Goal: Navigation & Orientation: Find specific page/section

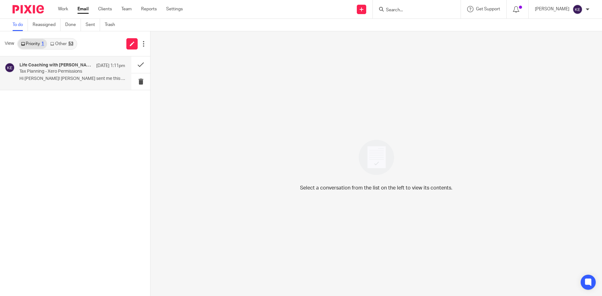
click at [37, 67] on h4 "Life Coaching with Krista Kathleen, Me" at bounding box center [56, 65] width 74 height 5
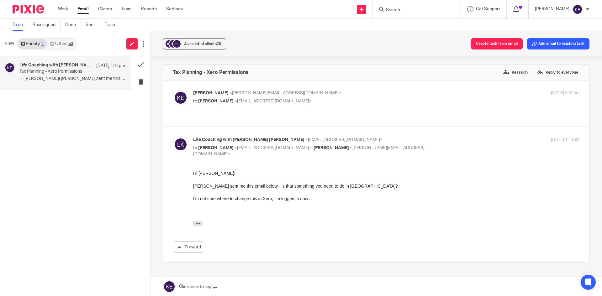
click at [63, 44] on link "Other 53" at bounding box center [61, 44] width 29 height 10
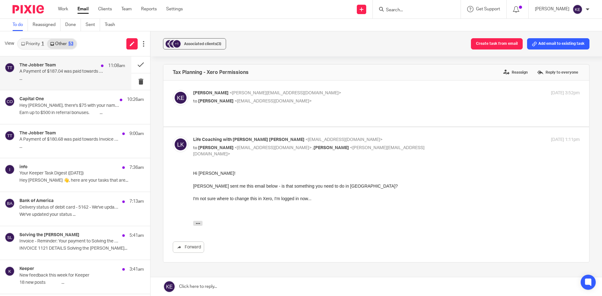
click at [63, 63] on div "The Jobber Team 11:08am" at bounding box center [72, 66] width 106 height 6
click at [133, 64] on button at bounding box center [140, 64] width 19 height 17
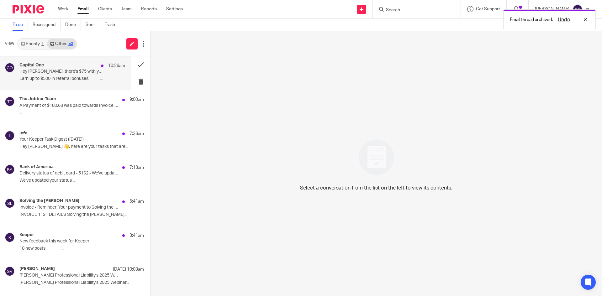
click at [93, 73] on p "Hey Kimberly, there's $75 with your name on it" at bounding box center [61, 71] width 85 height 5
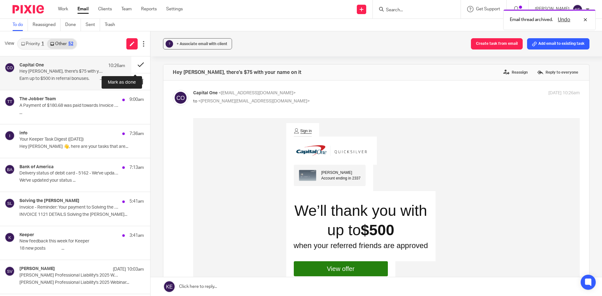
click at [134, 63] on button at bounding box center [140, 64] width 19 height 17
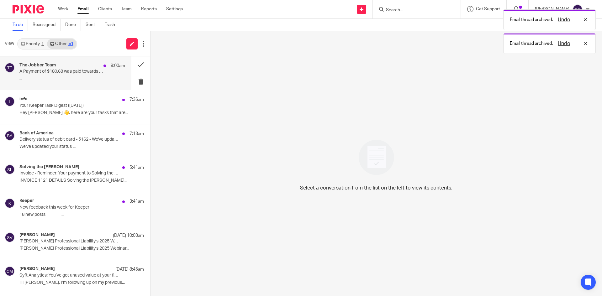
click at [87, 78] on p "..." at bounding box center [72, 78] width 106 height 5
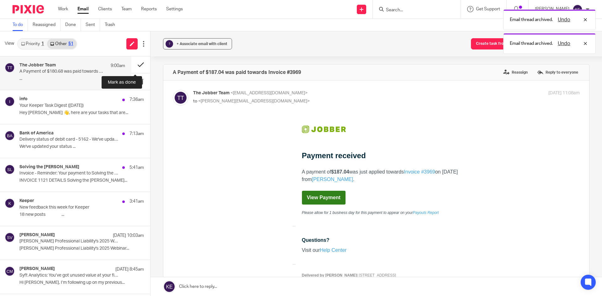
click at [136, 61] on button at bounding box center [140, 64] width 19 height 17
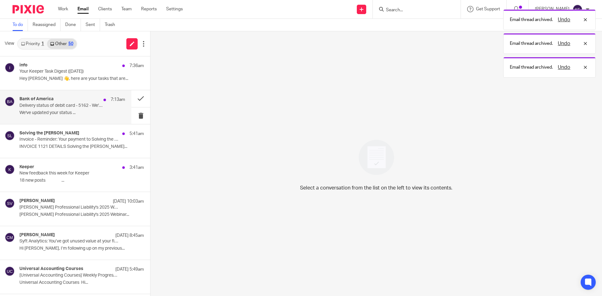
click at [78, 109] on div "Bank of America 7:13am Delivery status of debit card - 5162 - We've updated you…" at bounding box center [72, 107] width 106 height 21
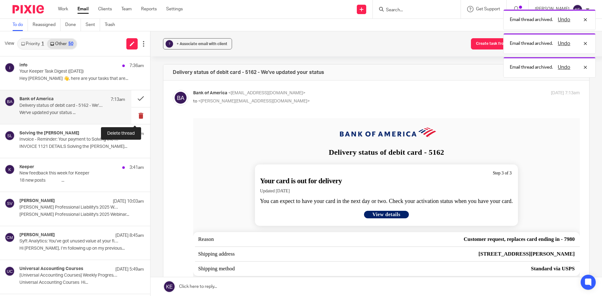
click at [132, 112] on button at bounding box center [140, 116] width 19 height 17
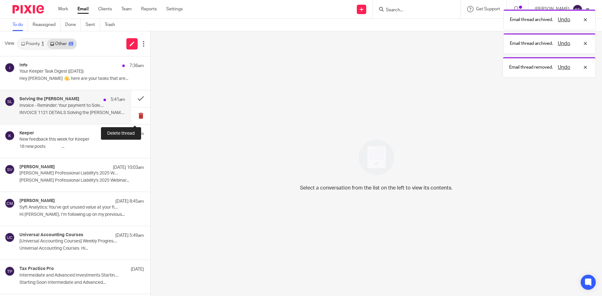
click at [133, 114] on button at bounding box center [140, 116] width 19 height 17
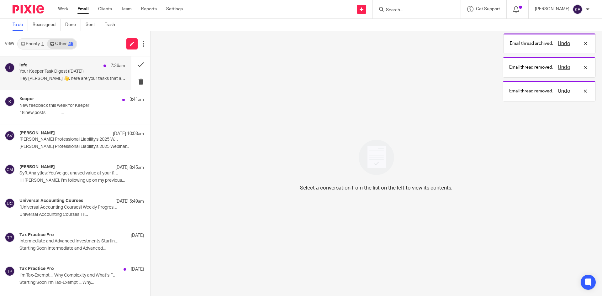
click at [91, 75] on div "info 7:36am Your Keeper Task Digest (Oct 14) Hey Kimberly 👋, here are your task…" at bounding box center [72, 73] width 106 height 21
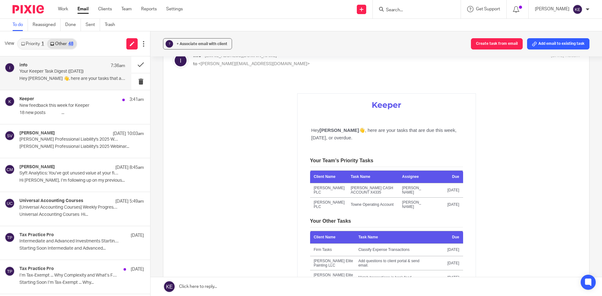
scroll to position [31, 0]
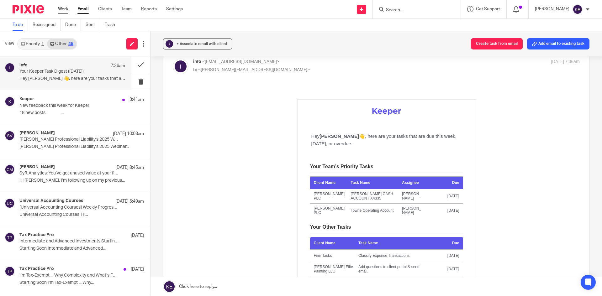
click at [61, 6] on link "Work" at bounding box center [63, 9] width 10 height 6
